Goal: Information Seeking & Learning: Understand process/instructions

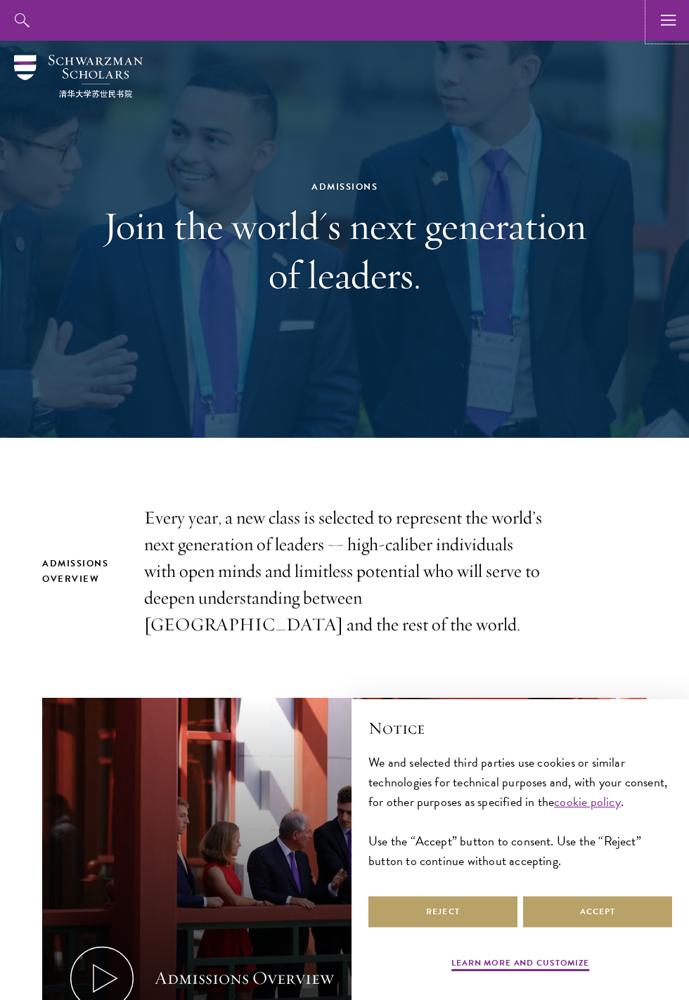
click at [683, 13] on button "button" at bounding box center [668, 20] width 41 height 41
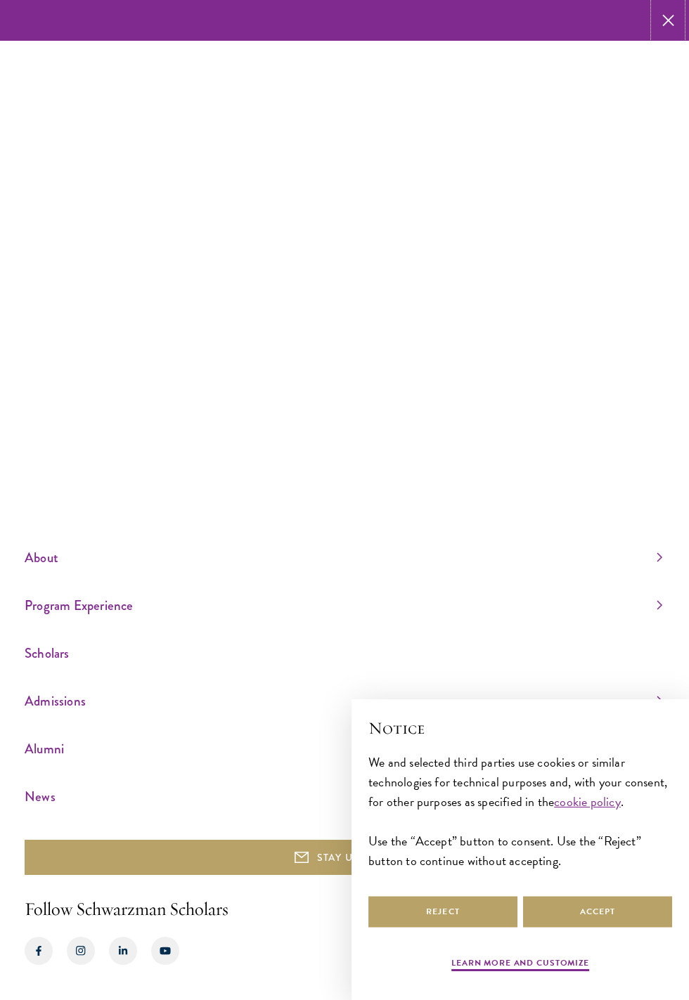
click at [666, 21] on icon "button" at bounding box center [668, 20] width 12 height 41
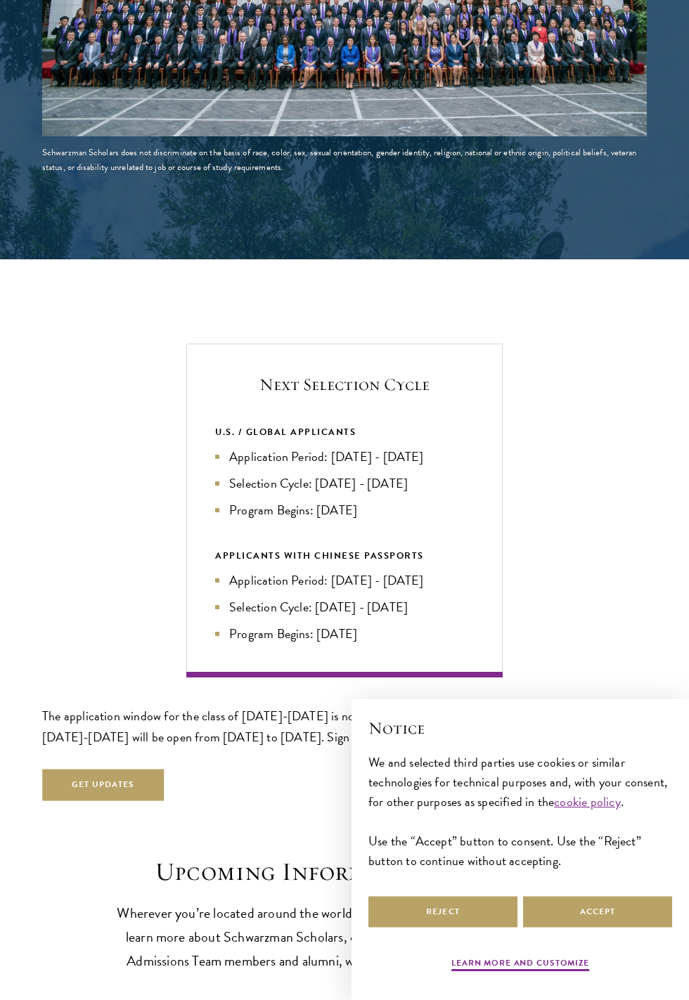
scroll to position [2500, 0]
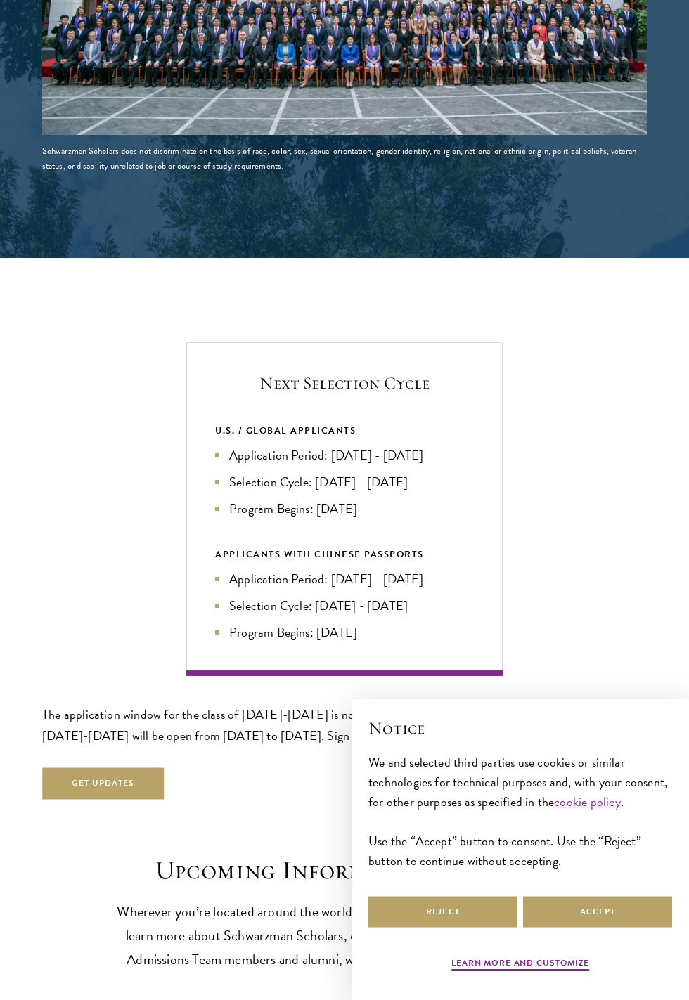
click at [418, 557] on div "APPLICANTS WITH CHINESE PASSPORTS" at bounding box center [344, 554] width 259 height 15
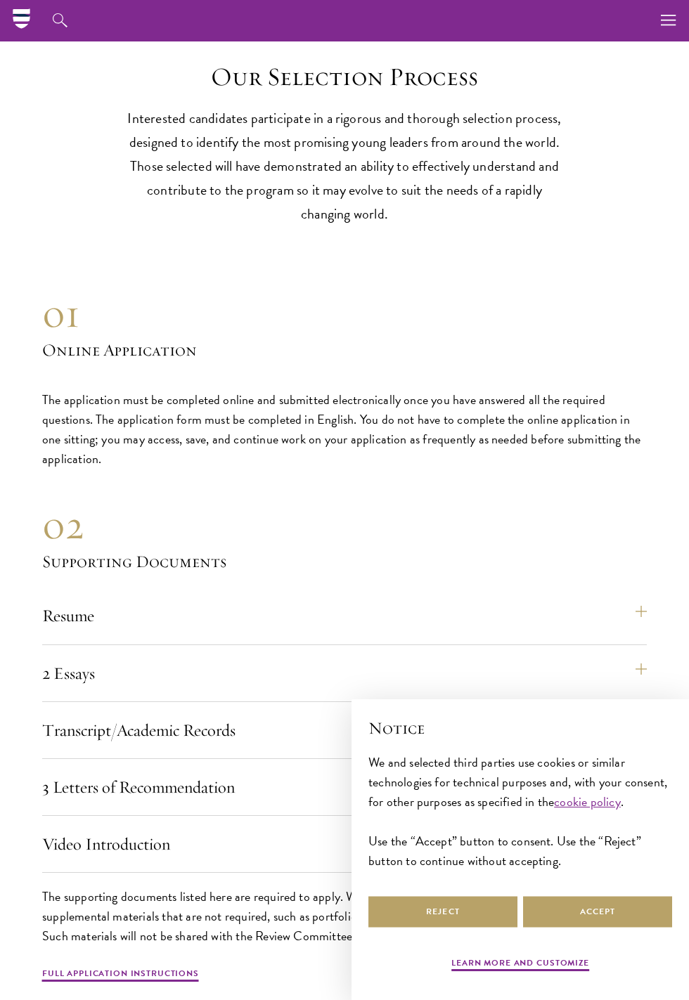
scroll to position [3690, 0]
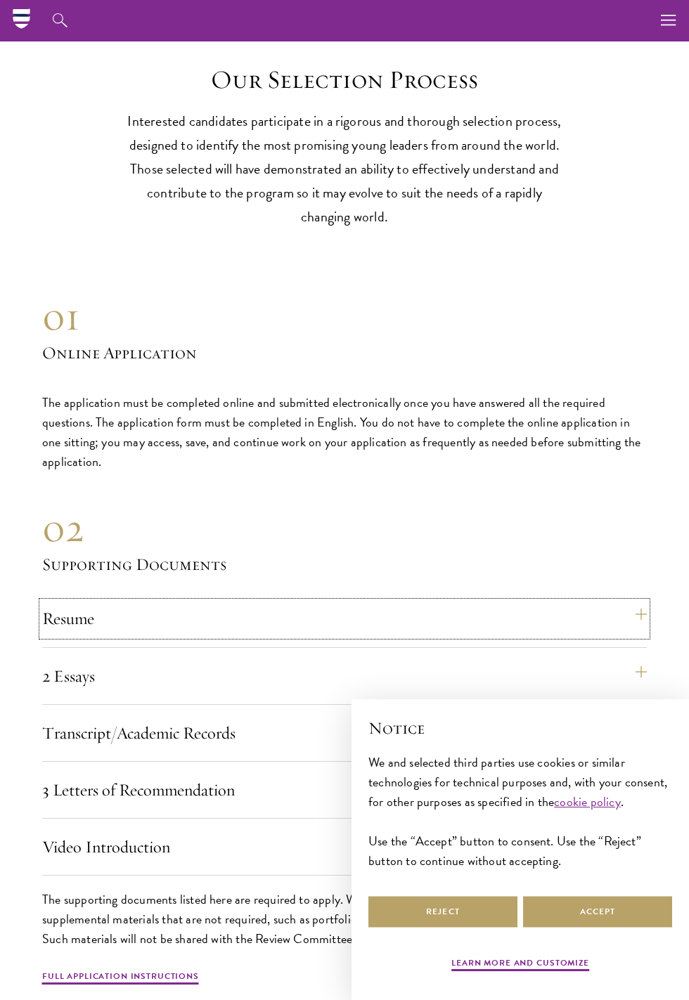
click at [143, 634] on button "Resume" at bounding box center [344, 619] width 604 height 34
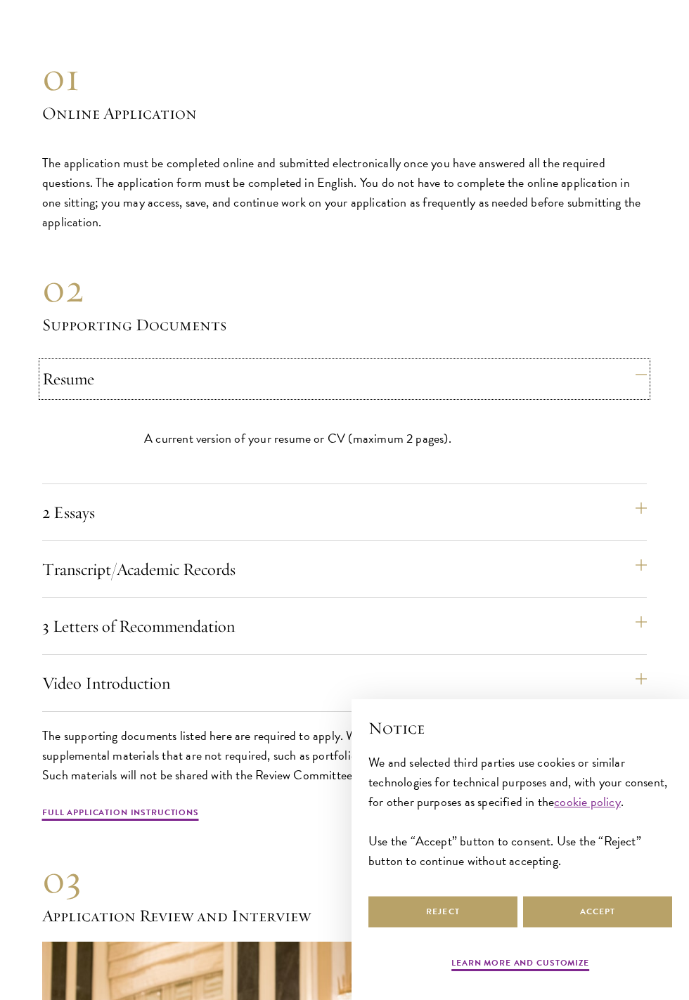
scroll to position [3931, 0]
click at [641, 500] on button "2 Essays" at bounding box center [344, 512] width 604 height 34
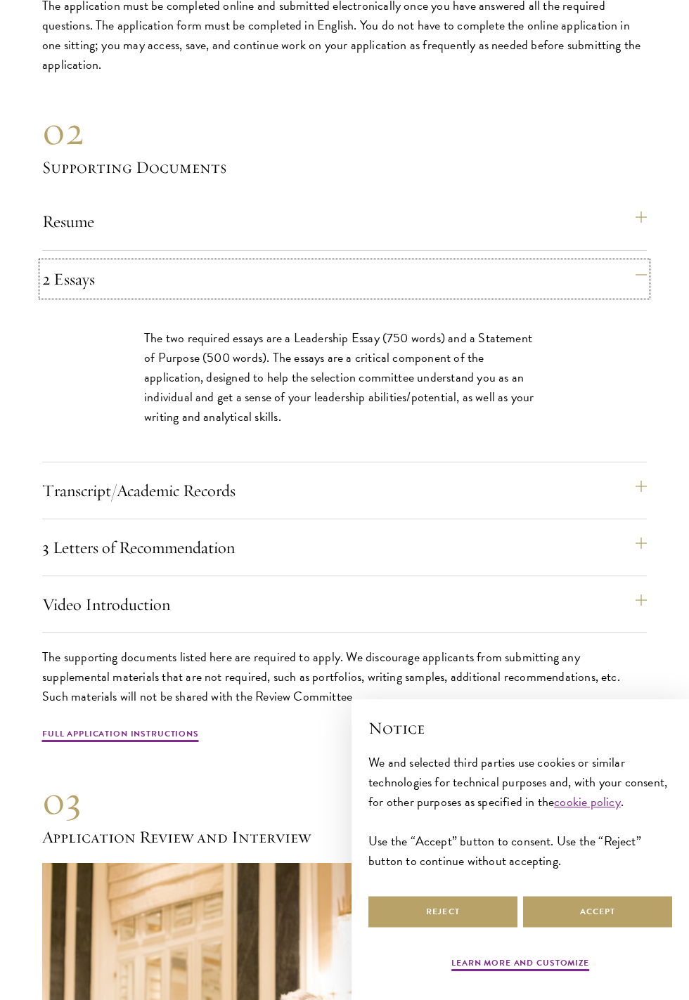
scroll to position [4088, 0]
click at [628, 505] on button "Transcript/Academic Records" at bounding box center [344, 490] width 604 height 34
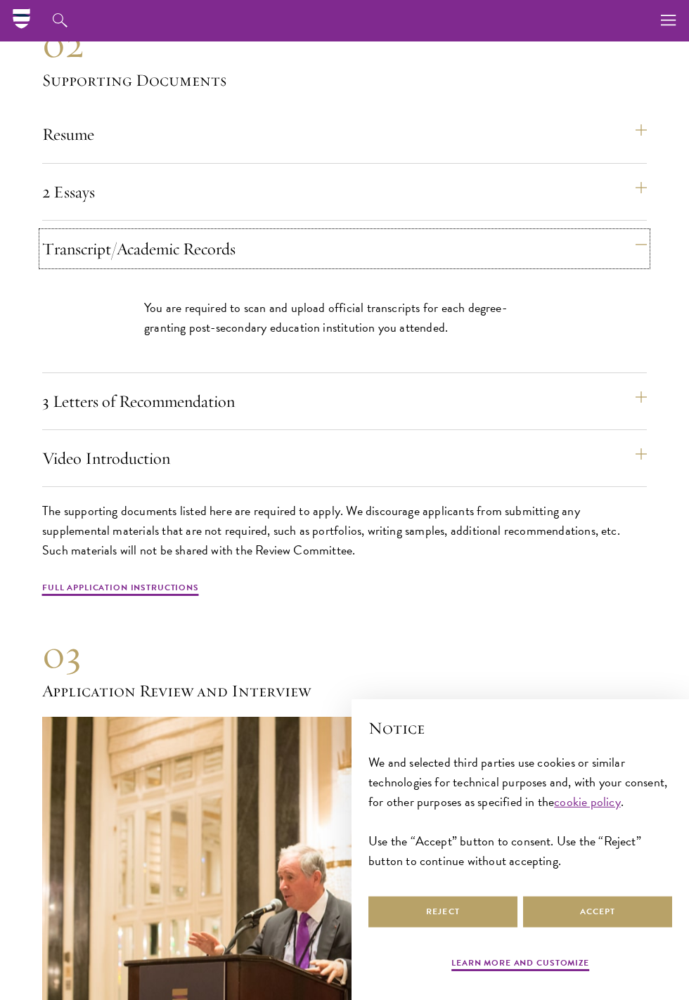
scroll to position [4170, 0]
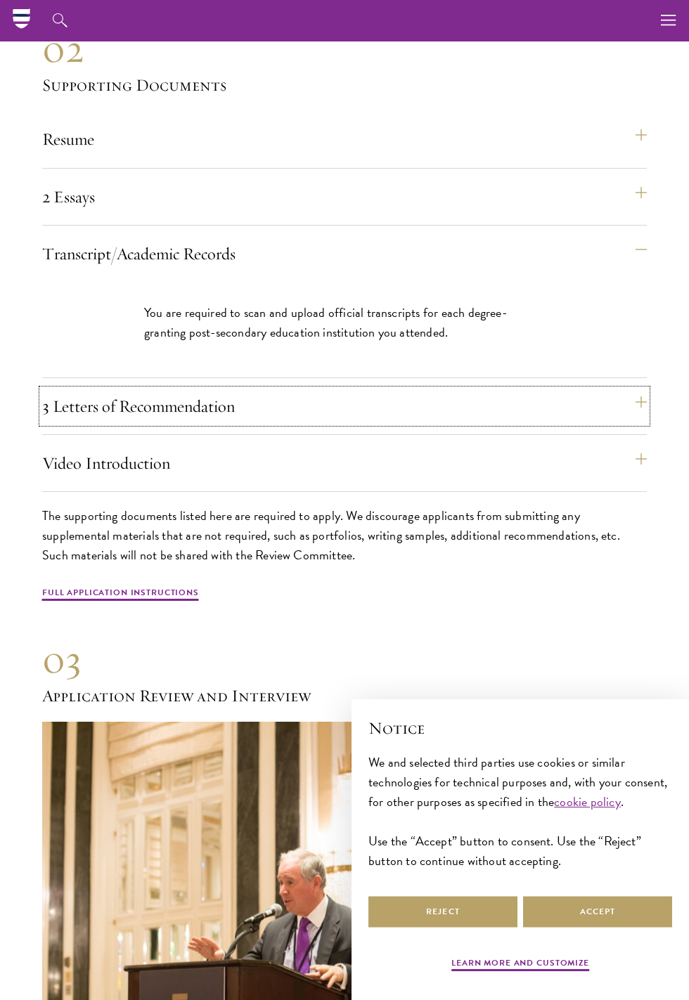
click at [635, 401] on button "3 Letters of Recommendation" at bounding box center [344, 406] width 604 height 34
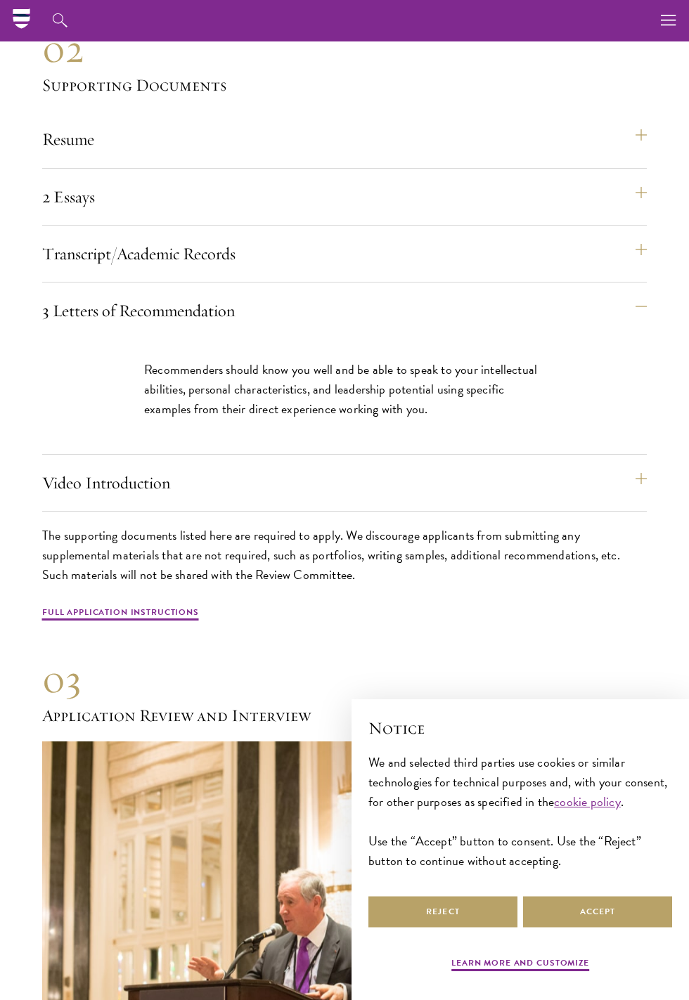
click at [633, 508] on div "Video Introduction Provide a short video self-introduction of no more than 1 mi…" at bounding box center [344, 489] width 604 height 46
click at [646, 477] on button "Video Introduction" at bounding box center [344, 483] width 604 height 34
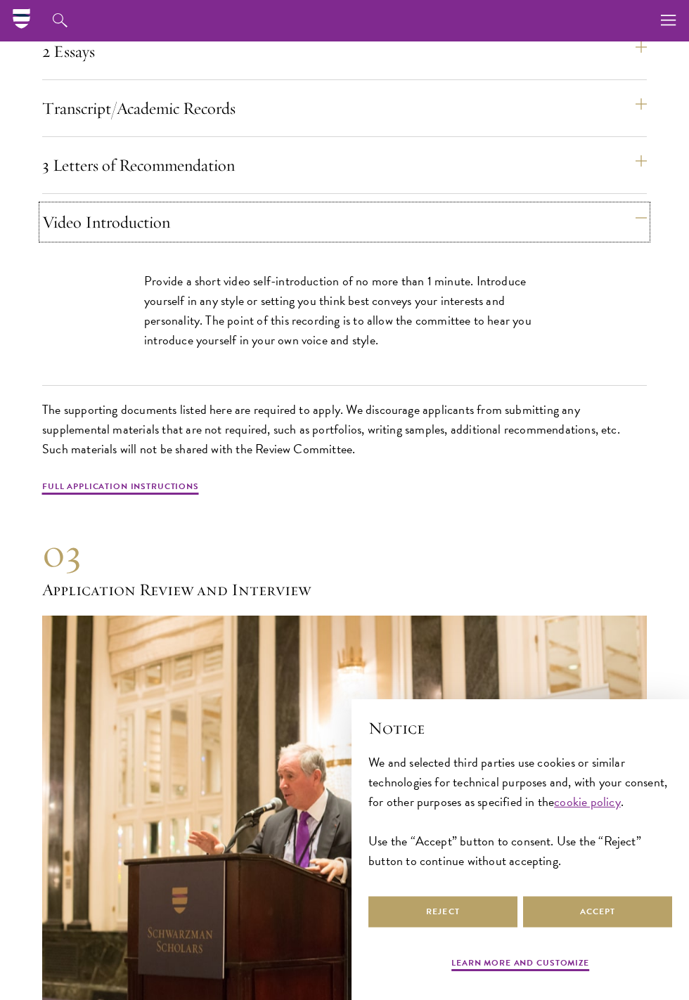
scroll to position [4309, 0]
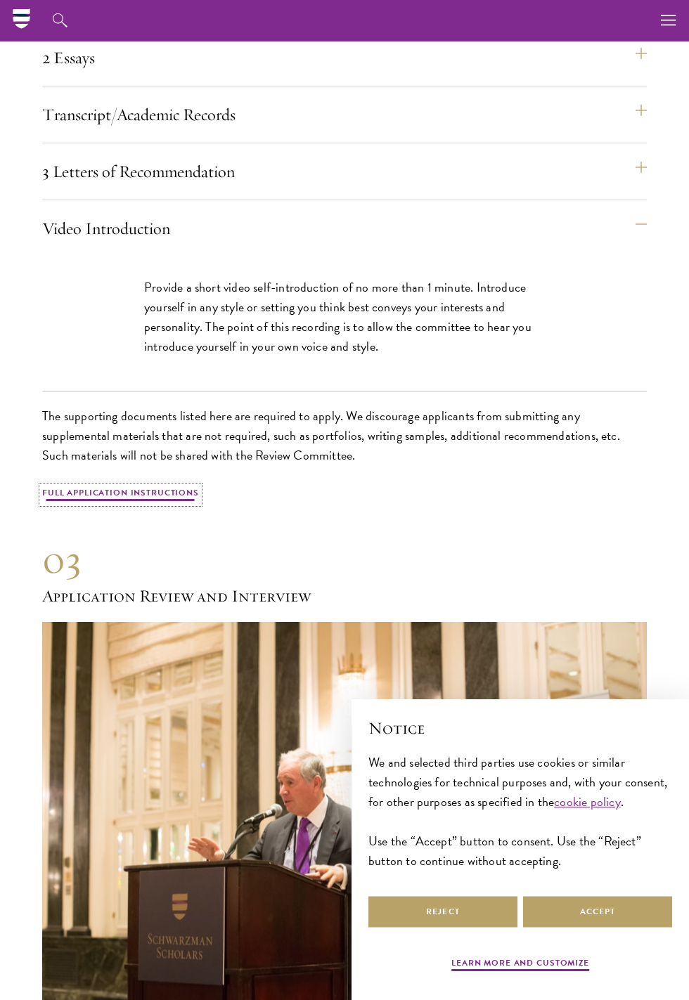
click at [150, 498] on link "Full Application Instructions" at bounding box center [120, 494] width 157 height 17
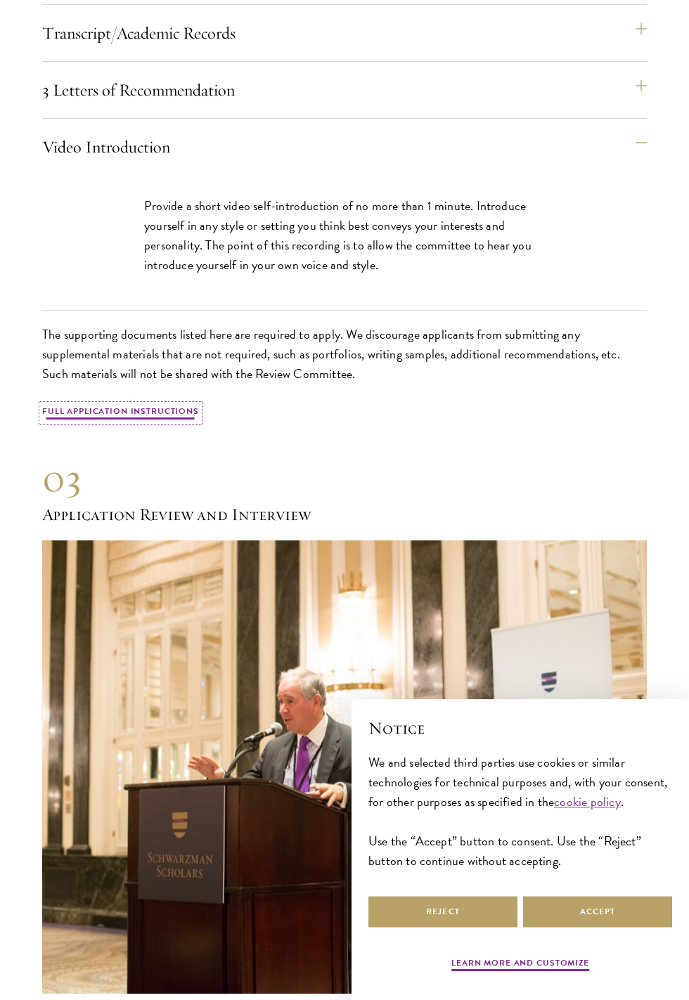
scroll to position [4452, 0]
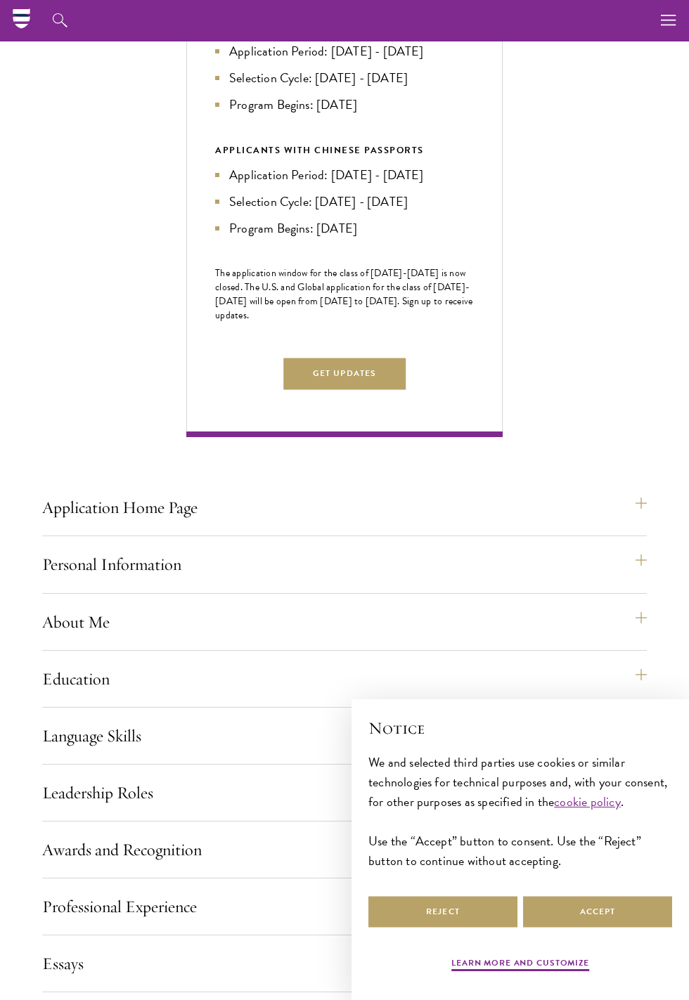
scroll to position [593, 0]
